Goal: Register for event/course

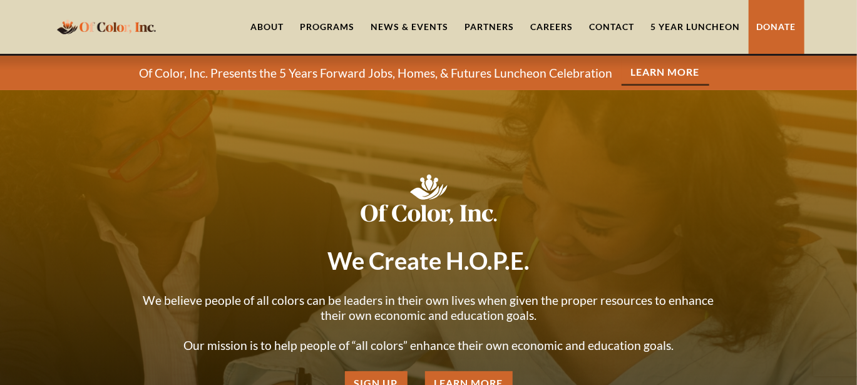
click at [434, 31] on link "News & Events" at bounding box center [410, 27] width 94 height 54
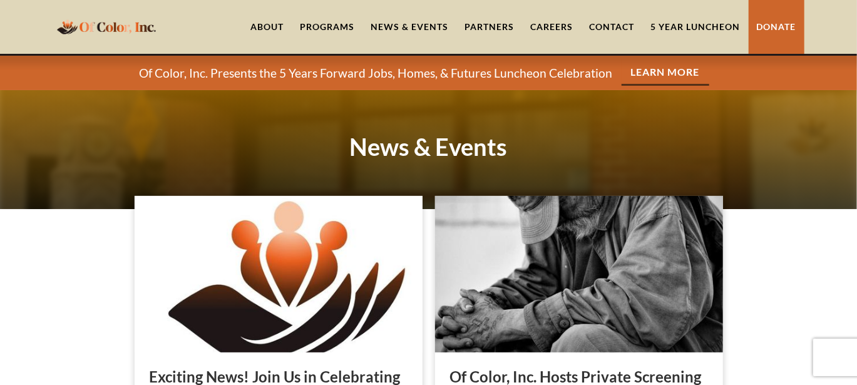
click at [666, 69] on link "Learn More" at bounding box center [665, 73] width 88 height 26
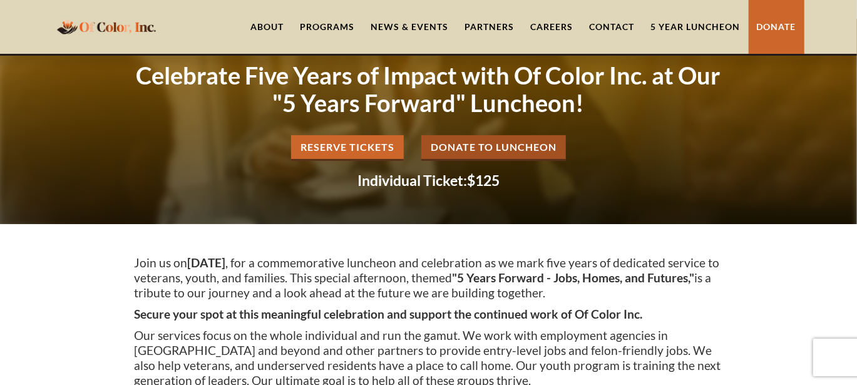
scroll to position [38, 0]
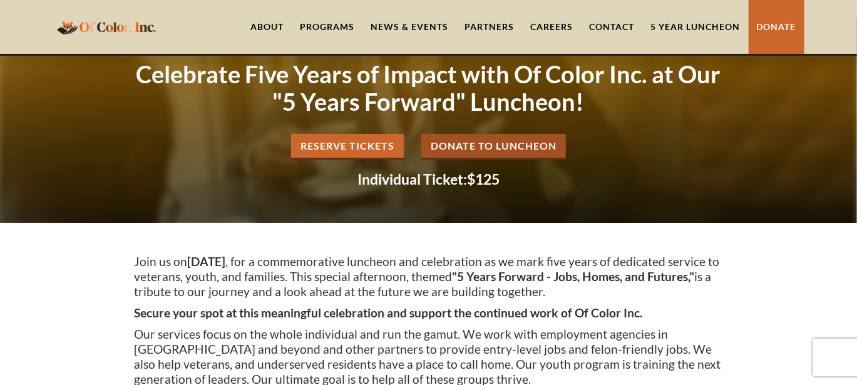
click at [370, 143] on link "Reserve Tickets" at bounding box center [347, 147] width 113 height 26
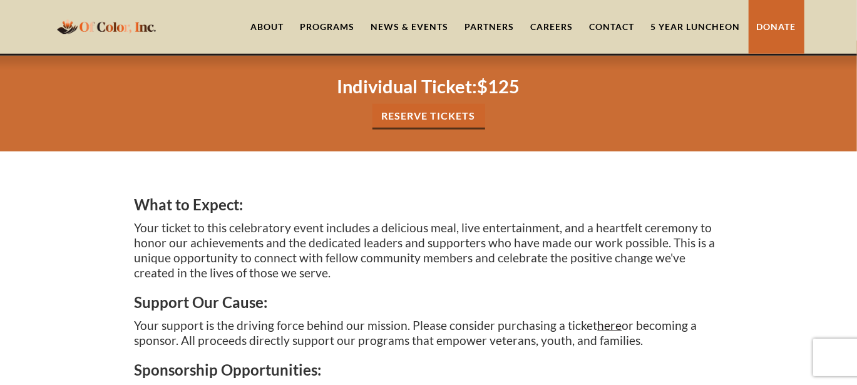
scroll to position [571, 0]
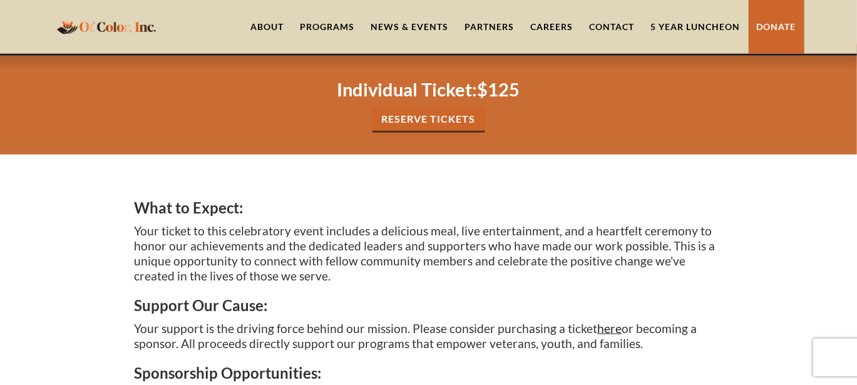
click at [413, 118] on link "Reserve tickets" at bounding box center [428, 120] width 113 height 26
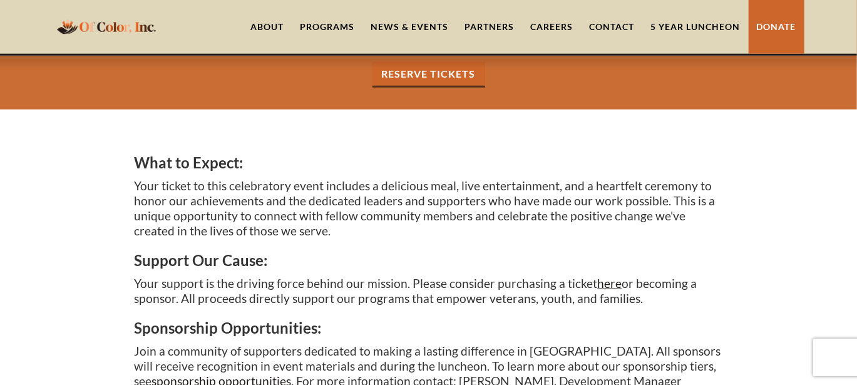
scroll to position [596, 0]
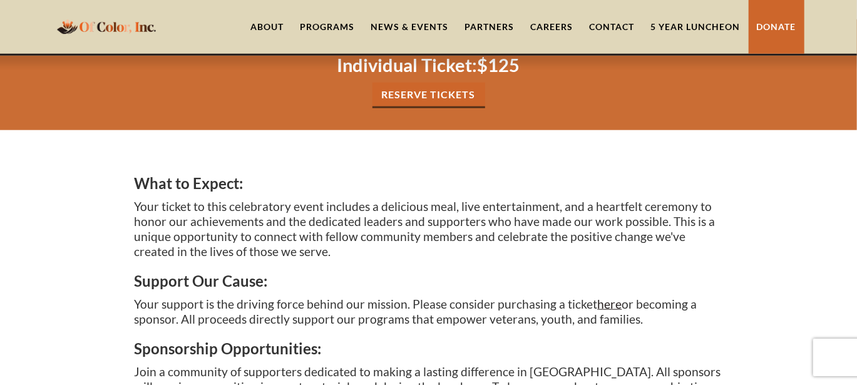
click at [420, 101] on link "Reserve tickets" at bounding box center [428, 96] width 113 height 26
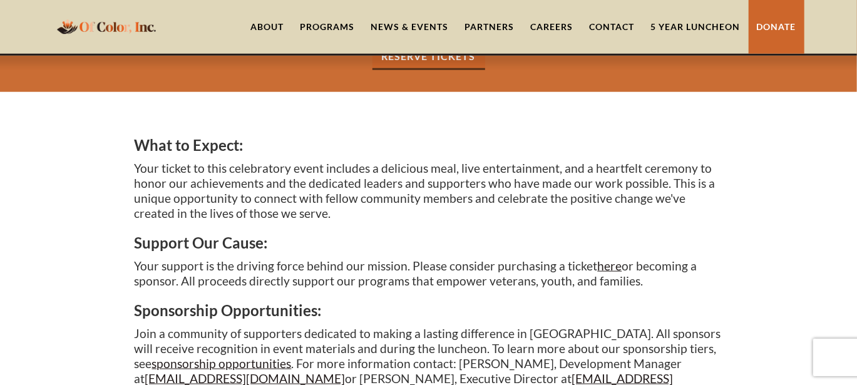
scroll to position [634, 0]
click at [606, 269] on link "here" at bounding box center [610, 265] width 24 height 14
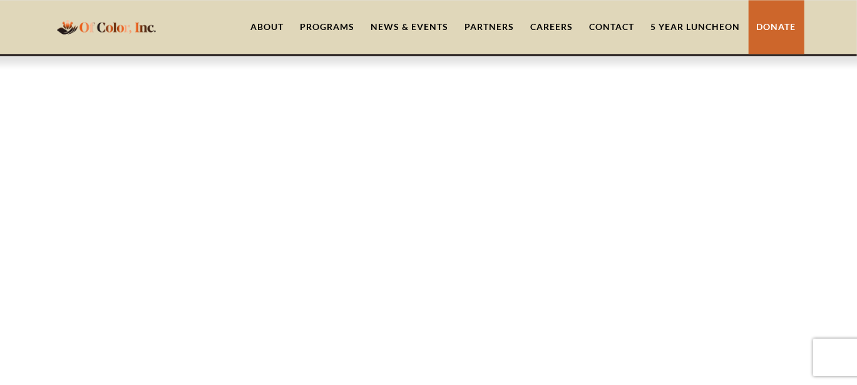
scroll to position [1298, 0]
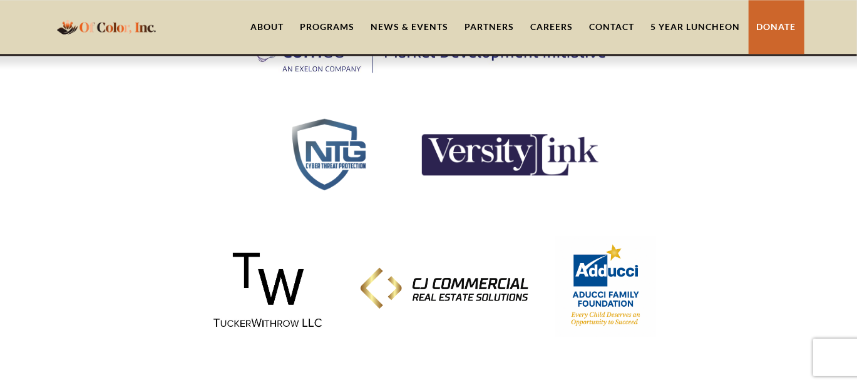
scroll to position [1041, 0]
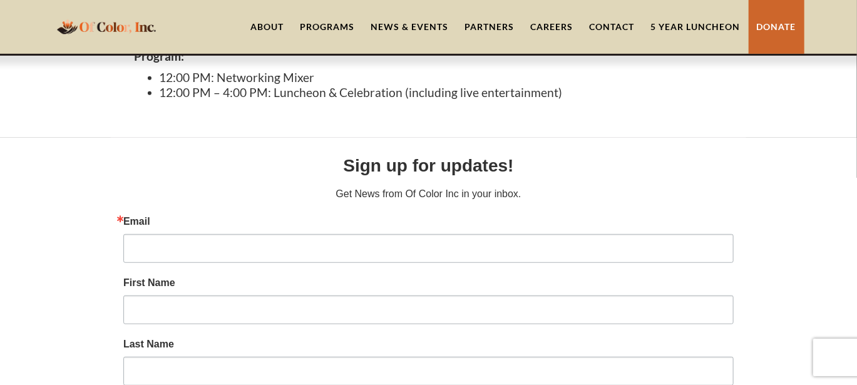
scroll to position [308, 0]
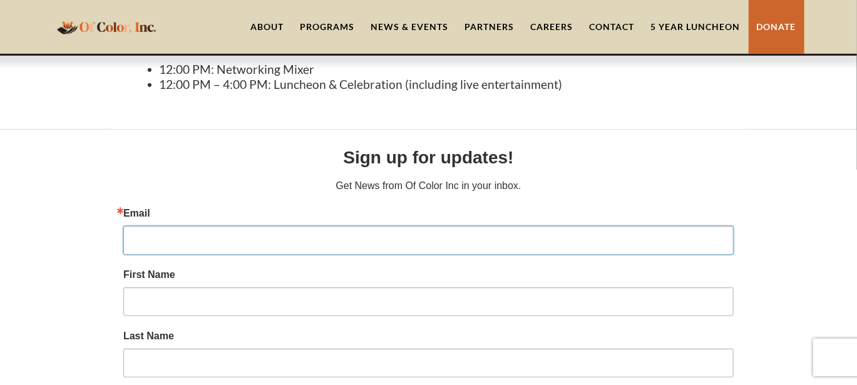
click at [372, 238] on input "Email" at bounding box center [428, 240] width 610 height 29
type input "[EMAIL_ADDRESS][DOMAIN_NAME]"
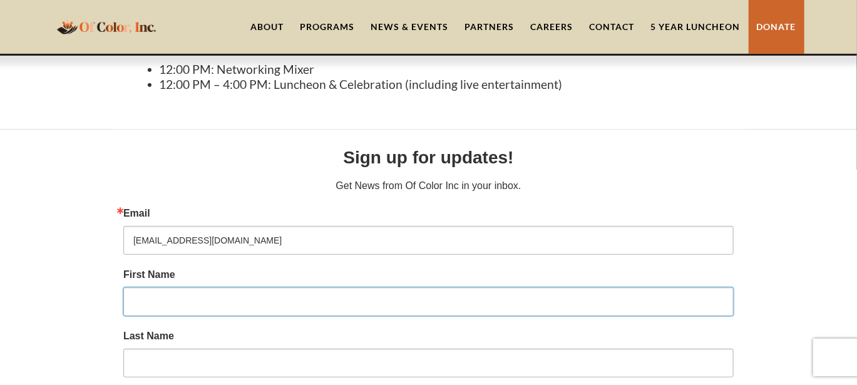
type input "[PERSON_NAME]"
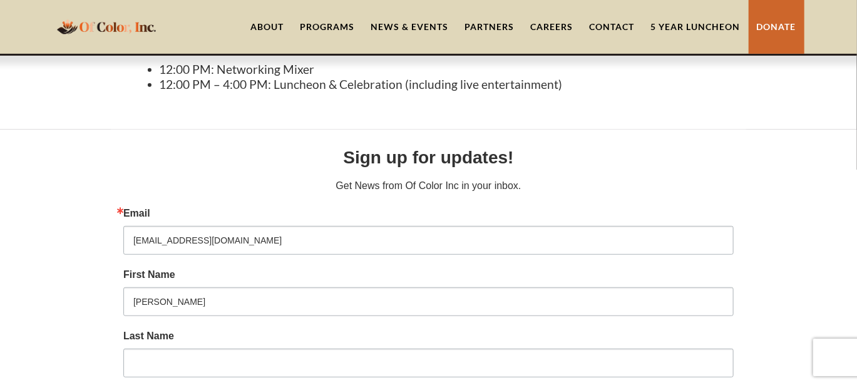
type input "Whiteside [PERSON_NAME]"
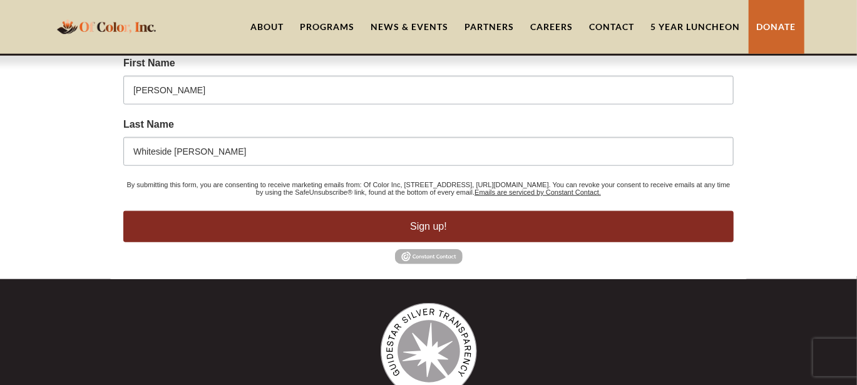
scroll to position [524, 0]
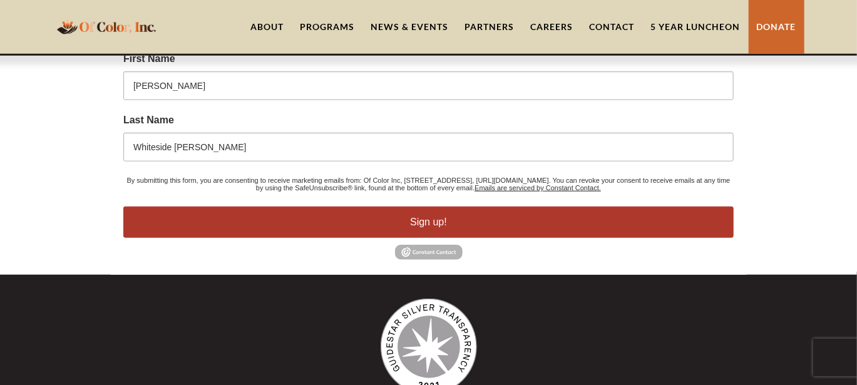
click at [404, 227] on button "Sign up!" at bounding box center [428, 221] width 610 height 31
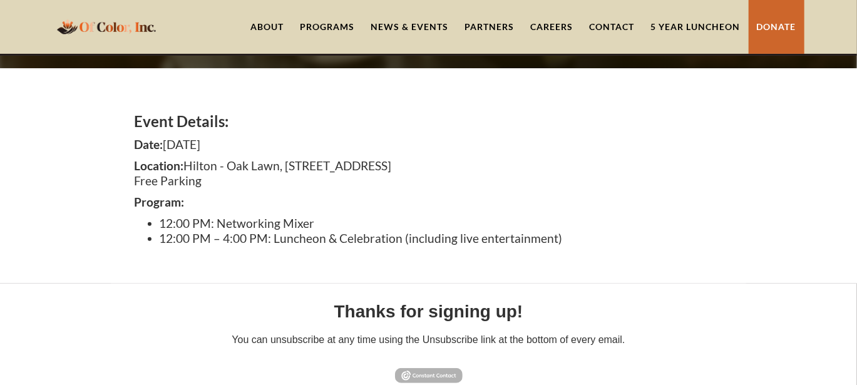
scroll to position [145, 0]
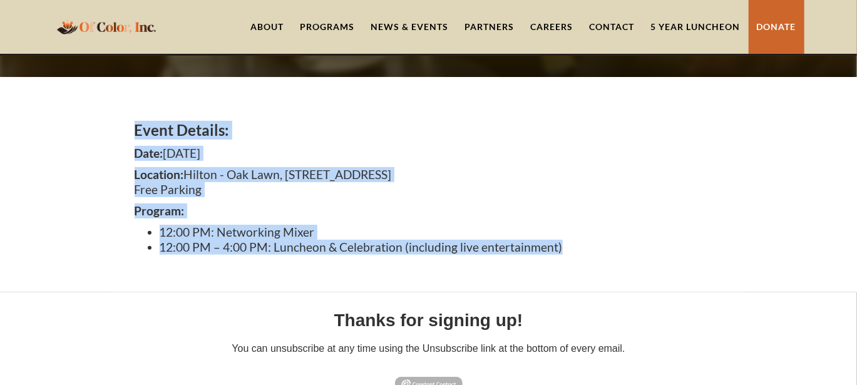
drag, startPoint x: 135, startPoint y: 130, endPoint x: 570, endPoint y: 255, distance: 452.3
click at [570, 255] on div "Event Details: Date: [DATE] Location: [GEOGRAPHIC_DATA], [STREET_ADDRESS] Free …" at bounding box center [429, 184] width 588 height 153
copy div "Event Details: Date: [DATE] Location: [GEOGRAPHIC_DATA], [STREET_ADDRESS] Free …"
